Goal: Obtain resource: Download file/media

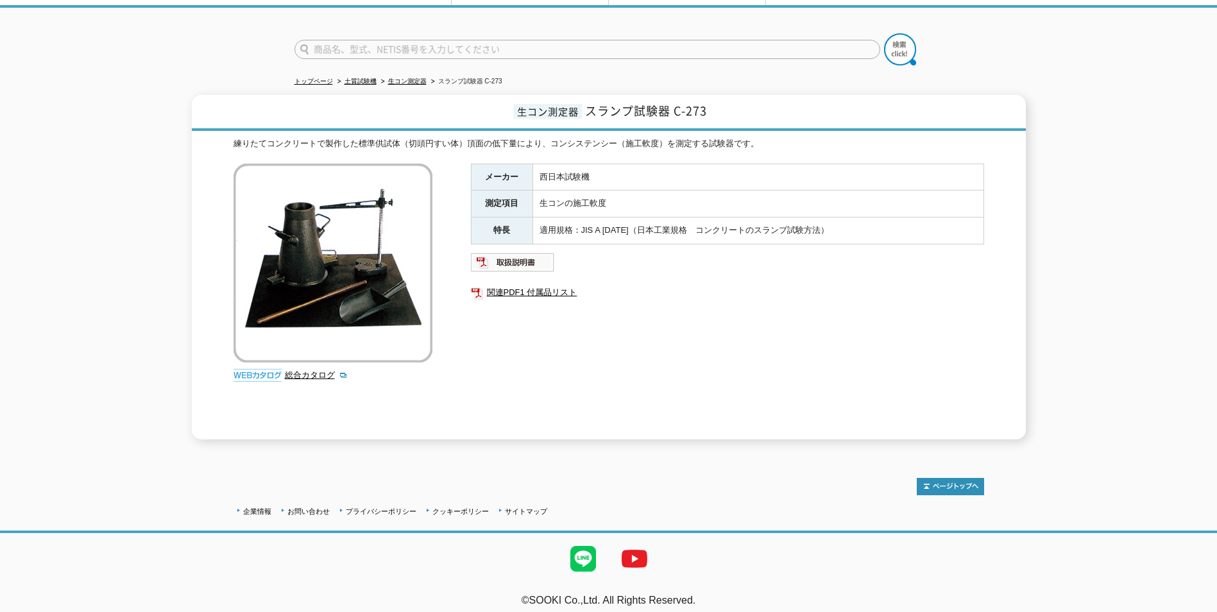
scroll to position [77, 0]
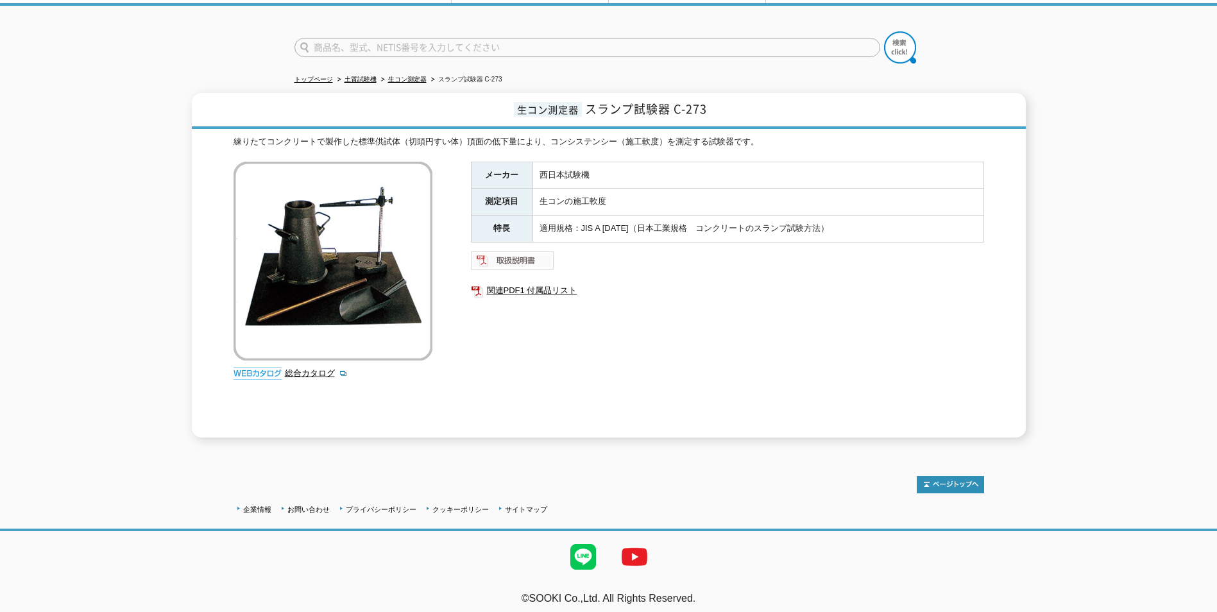
click at [513, 250] on img at bounding box center [513, 260] width 84 height 21
click at [512, 284] on link "関連PDF1 付属品リスト" at bounding box center [727, 290] width 513 height 17
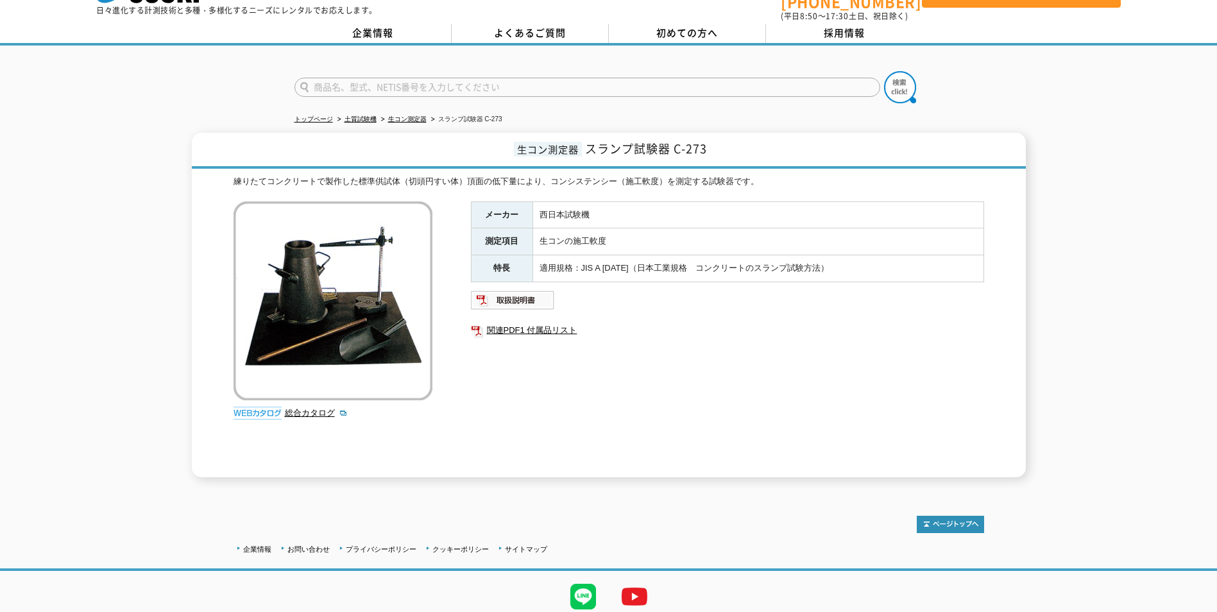
scroll to position [0, 0]
